Goal: Transaction & Acquisition: Purchase product/service

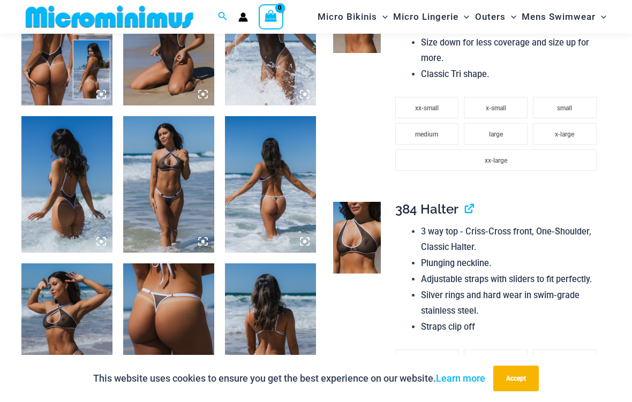
scroll to position [620, 0]
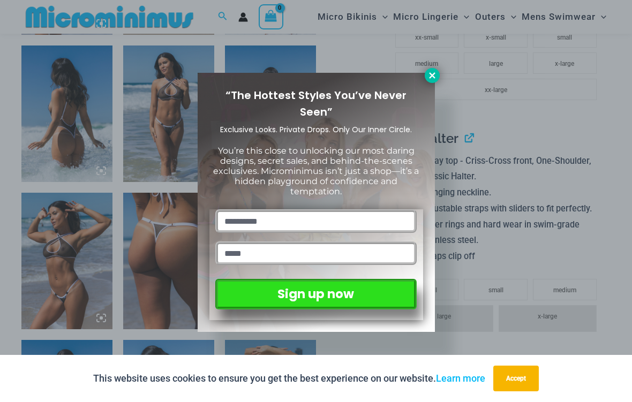
click at [430, 71] on icon at bounding box center [433, 76] width 10 height 10
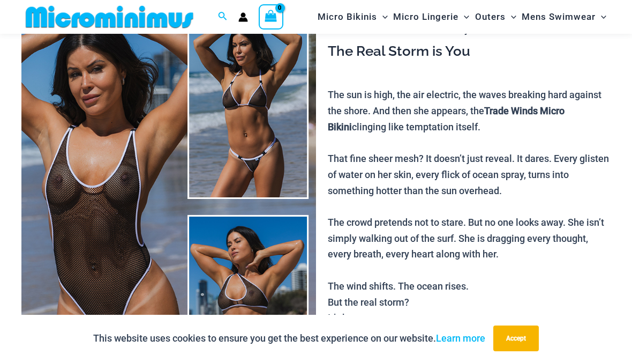
scroll to position [76, 0]
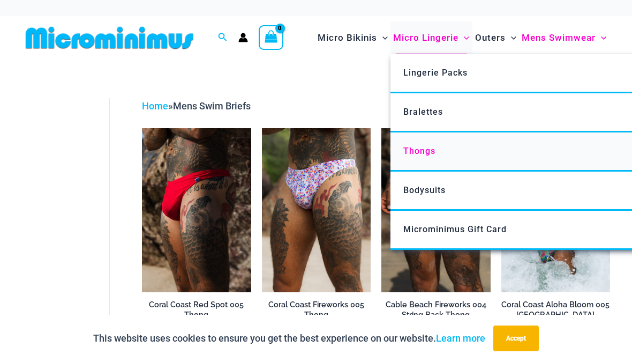
click at [427, 151] on span "Thongs" at bounding box center [419, 151] width 32 height 10
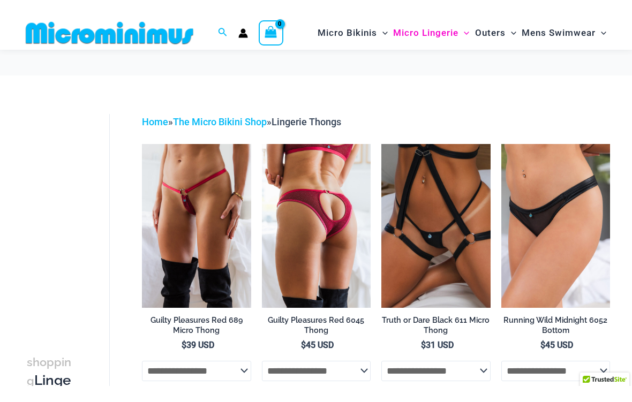
scroll to position [61, 0]
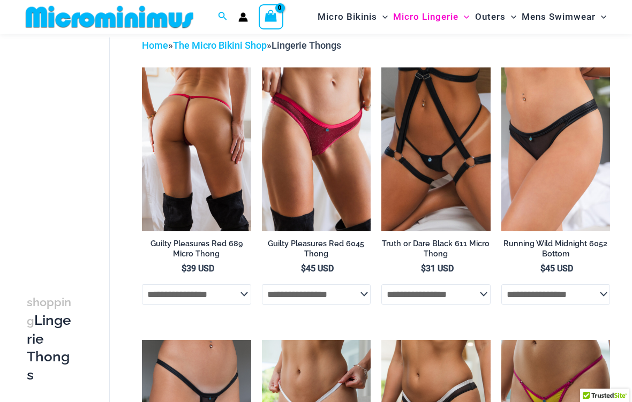
click at [197, 173] on img at bounding box center [196, 149] width 109 height 163
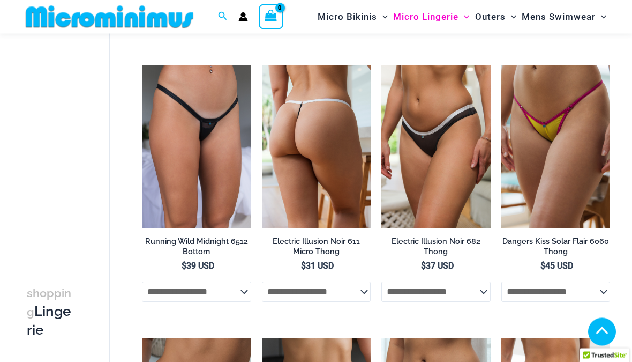
scroll to position [326, 0]
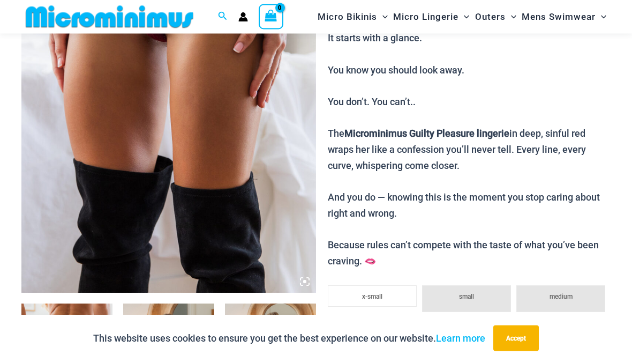
scroll to position [215, 0]
